Goal: Find specific page/section: Find specific page/section

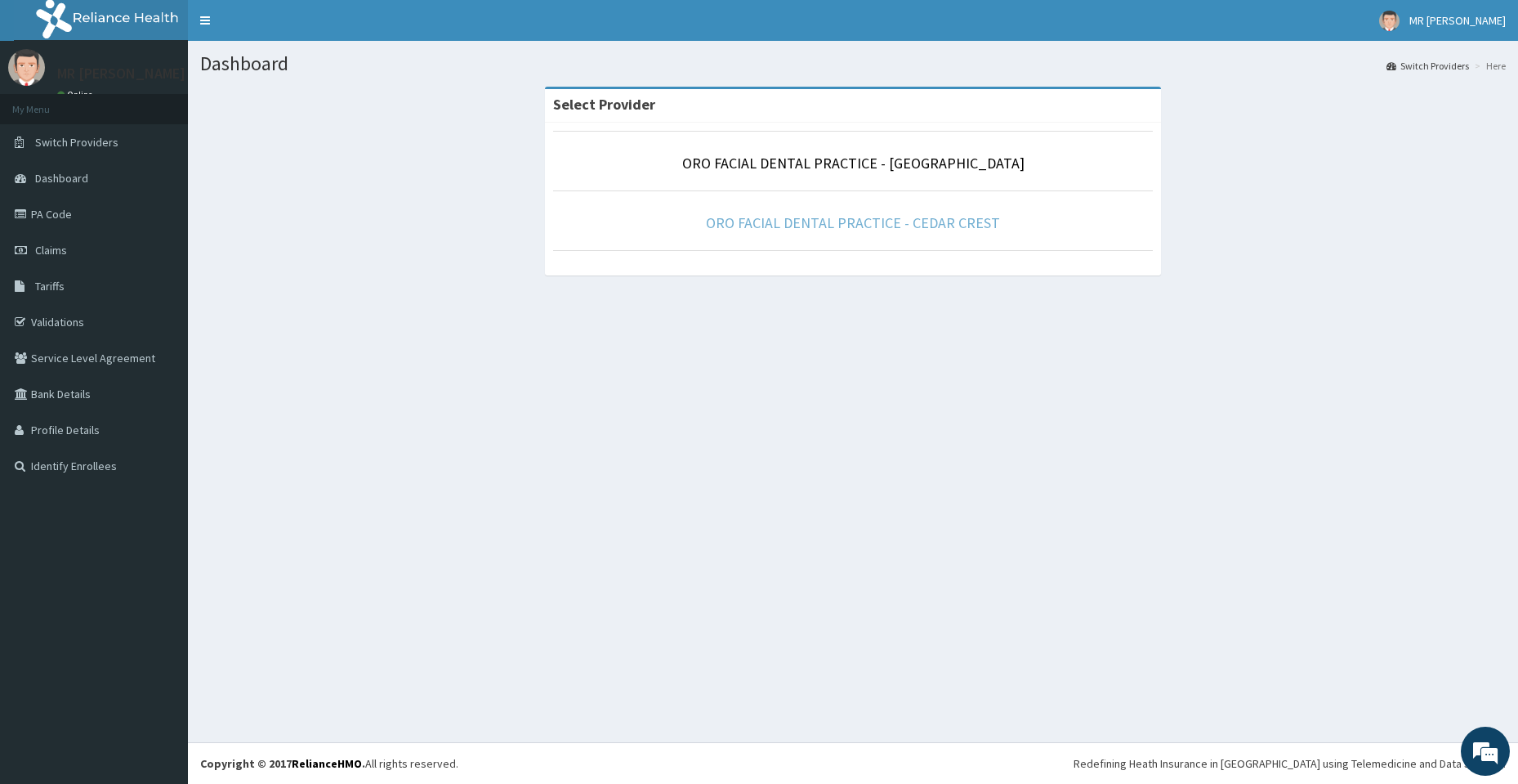
click at [815, 217] on link "ORO FACIAL DENTAL PRACTICE - CEDAR CREST" at bounding box center [853, 223] width 294 height 19
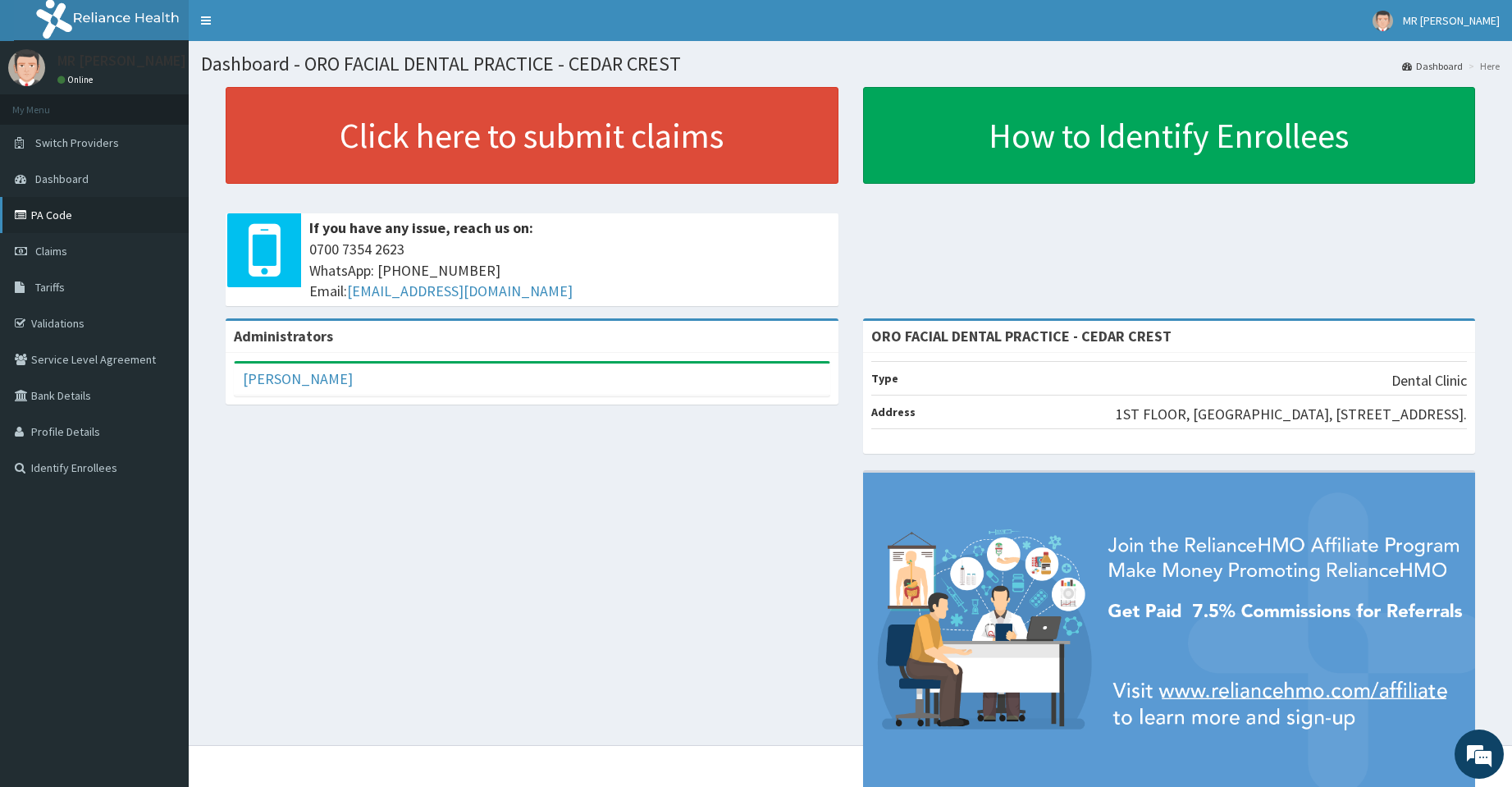
click at [43, 216] on link "PA Code" at bounding box center [94, 215] width 188 height 36
